Goal: Find specific page/section: Find specific page/section

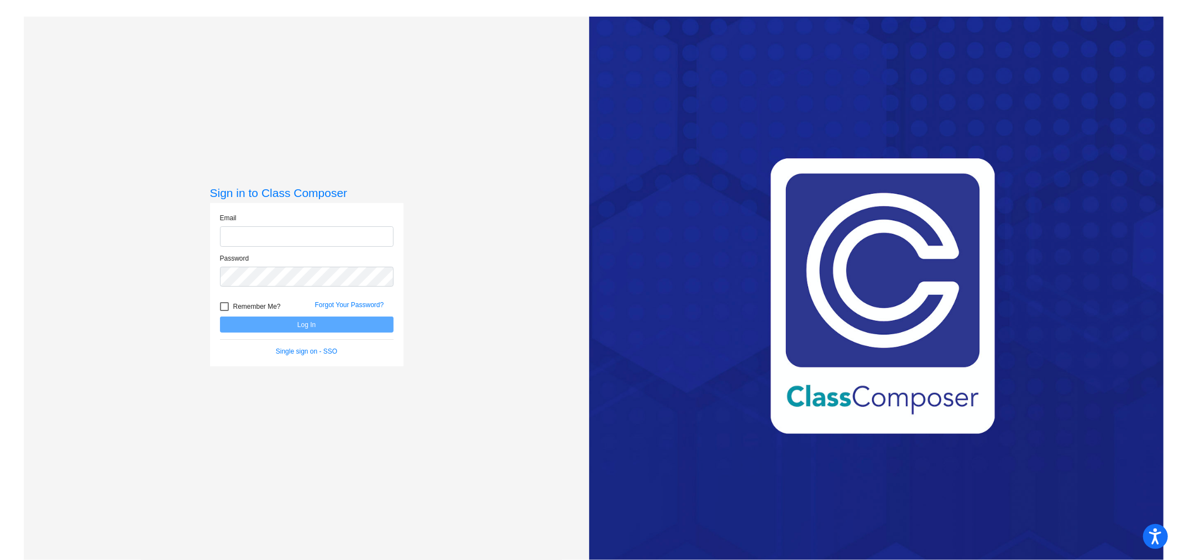
type input "[EMAIL_ADDRESS][DOMAIN_NAME]"
click at [311, 325] on button "Log In" at bounding box center [307, 324] width 174 height 16
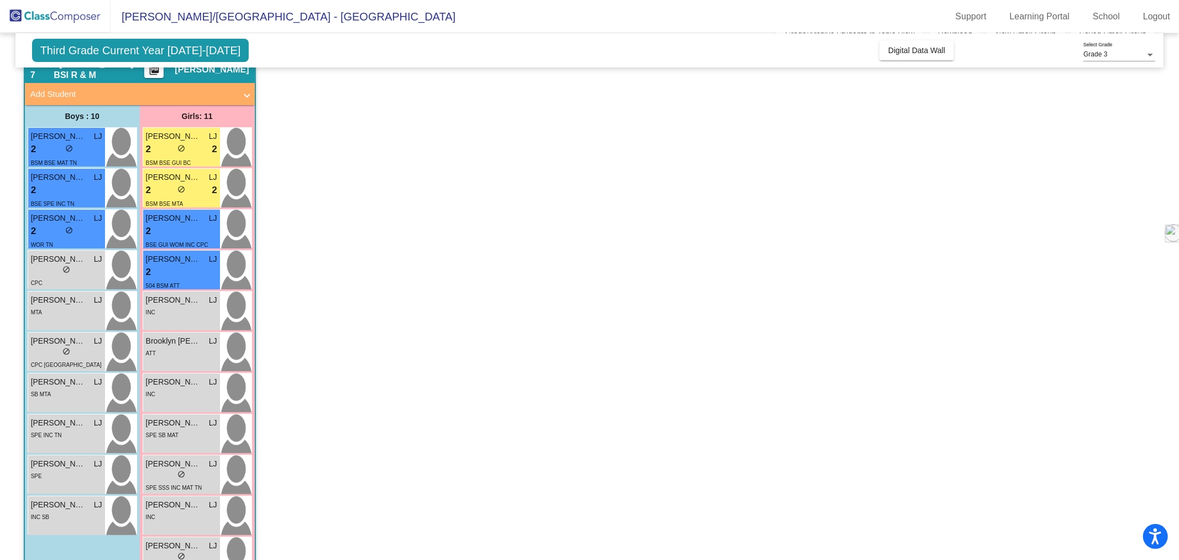
scroll to position [84, 0]
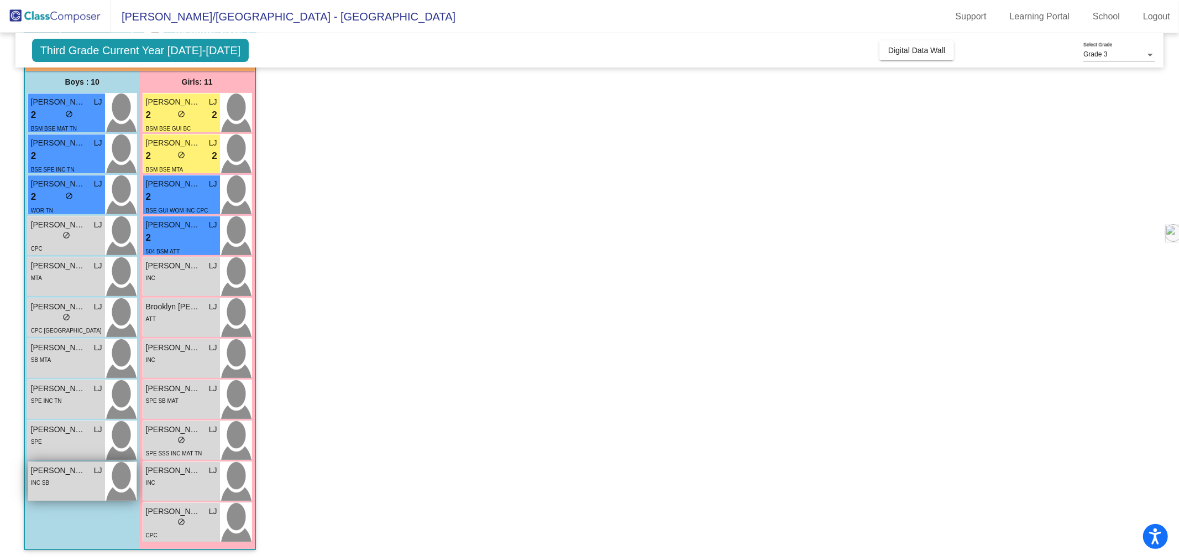
click at [69, 476] on div "INC SB" at bounding box center [66, 482] width 71 height 12
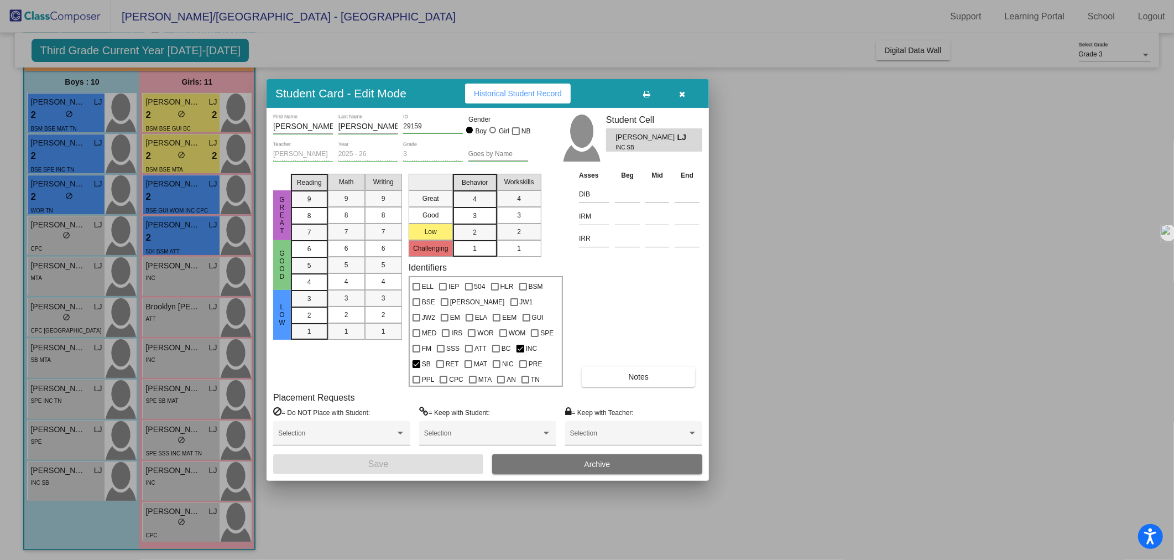
click at [853, 379] on div at bounding box center [587, 280] width 1174 height 560
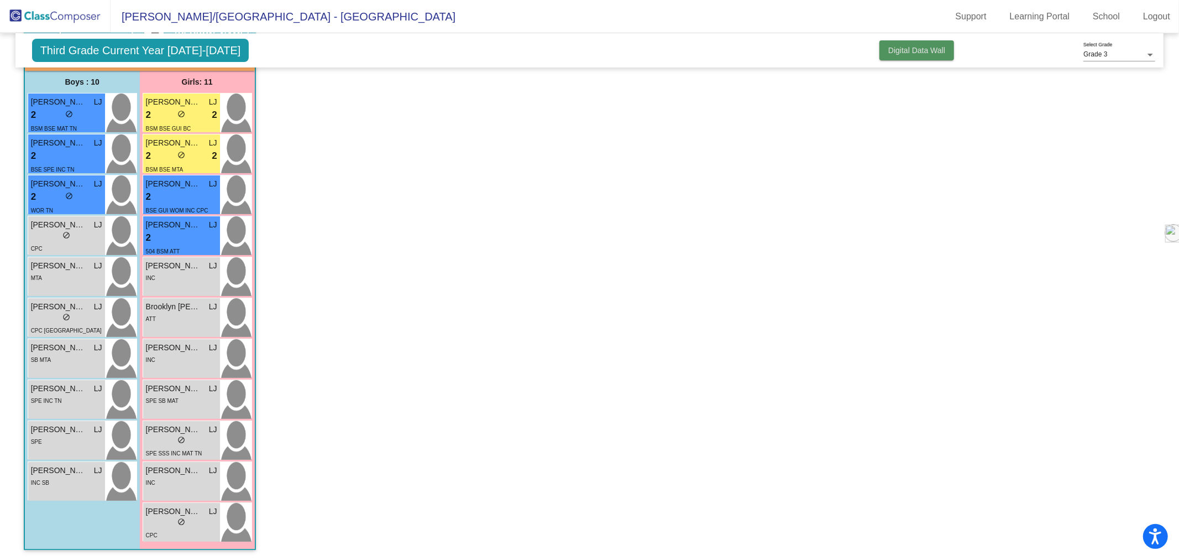
click at [930, 57] on button "Digital Data Wall" at bounding box center [917, 50] width 75 height 20
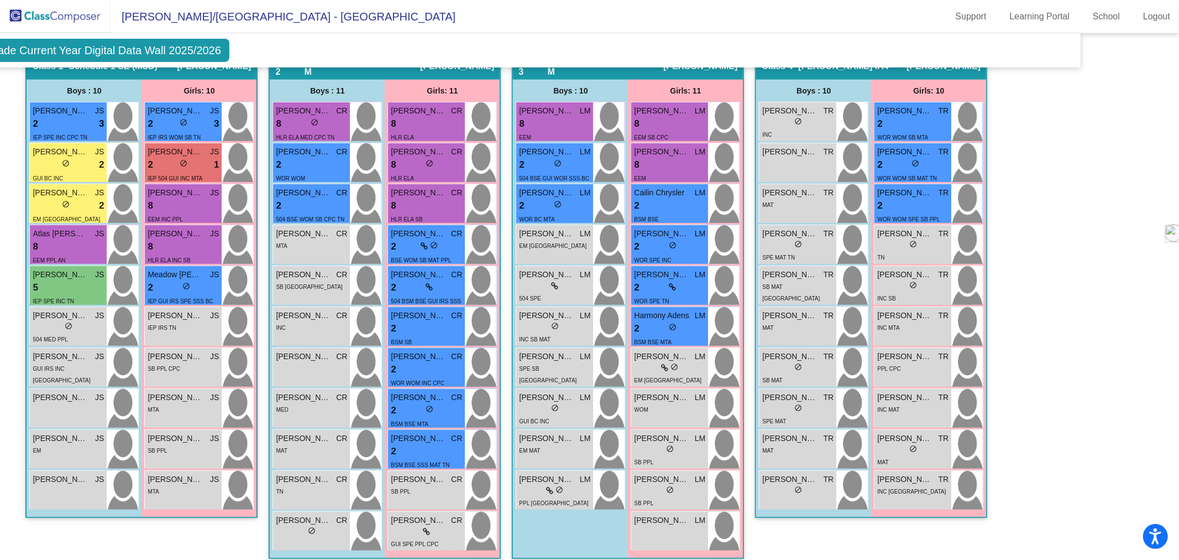
scroll to position [346, 83]
